Goal: Navigation & Orientation: Find specific page/section

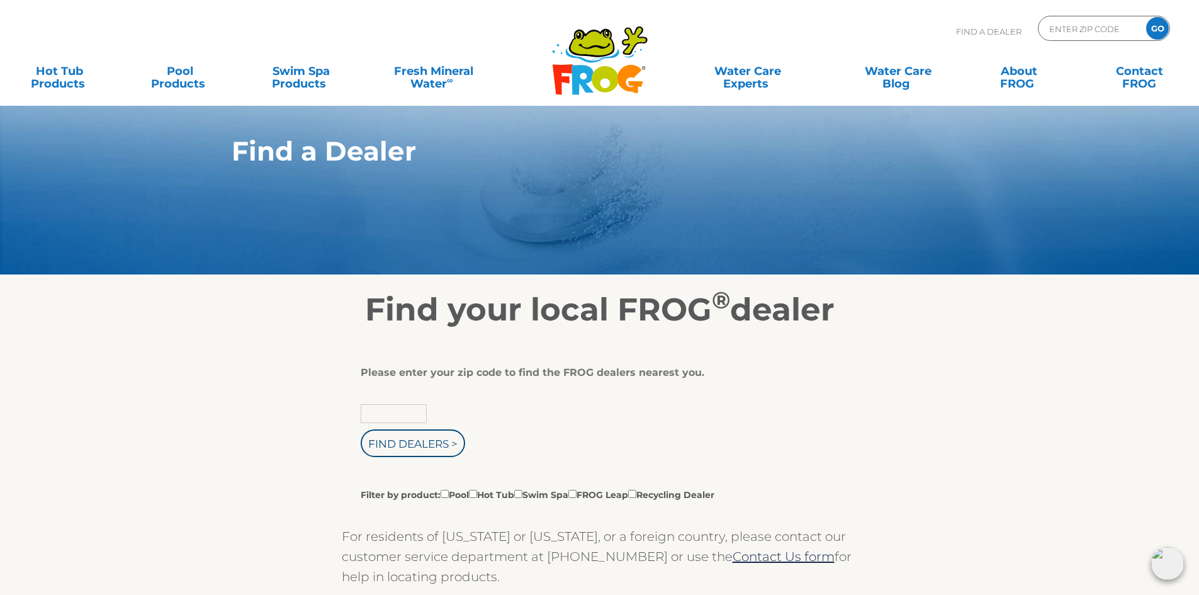
click at [379, 413] on input "text" at bounding box center [394, 413] width 66 height 19
type input "06076"
click at [407, 444] on input "Find Dealers >" at bounding box center [413, 443] width 104 height 28
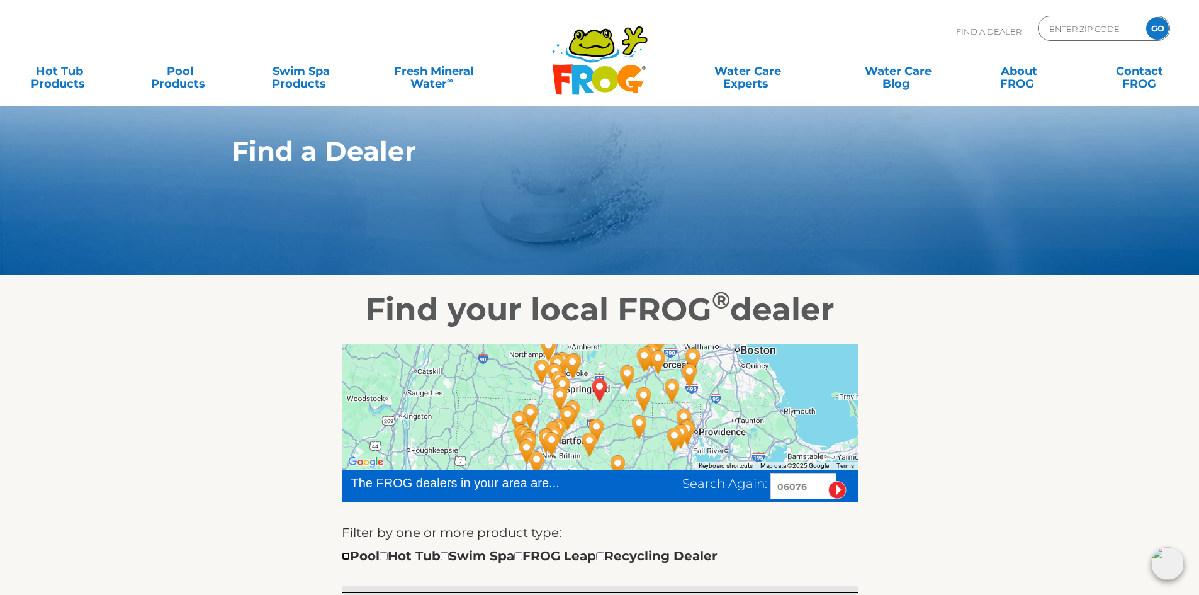
click at [344, 554] on input "checkbox" at bounding box center [346, 556] width 8 height 8
checkbox input "true"
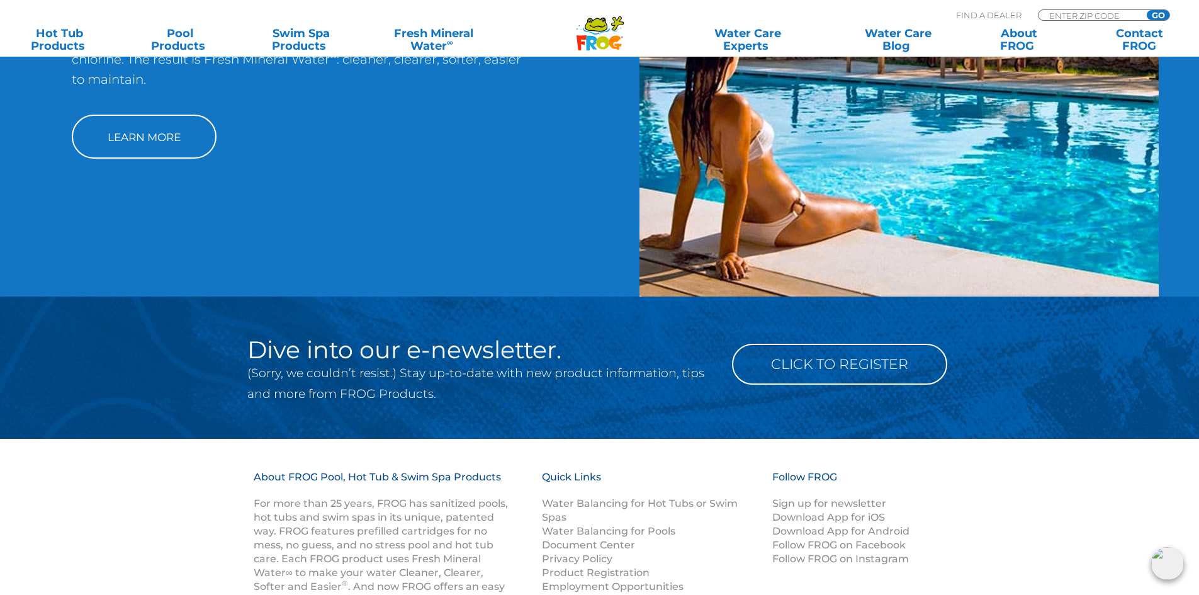
scroll to position [1267, 0]
